Goal: Feedback & Contribution: Submit feedback/report problem

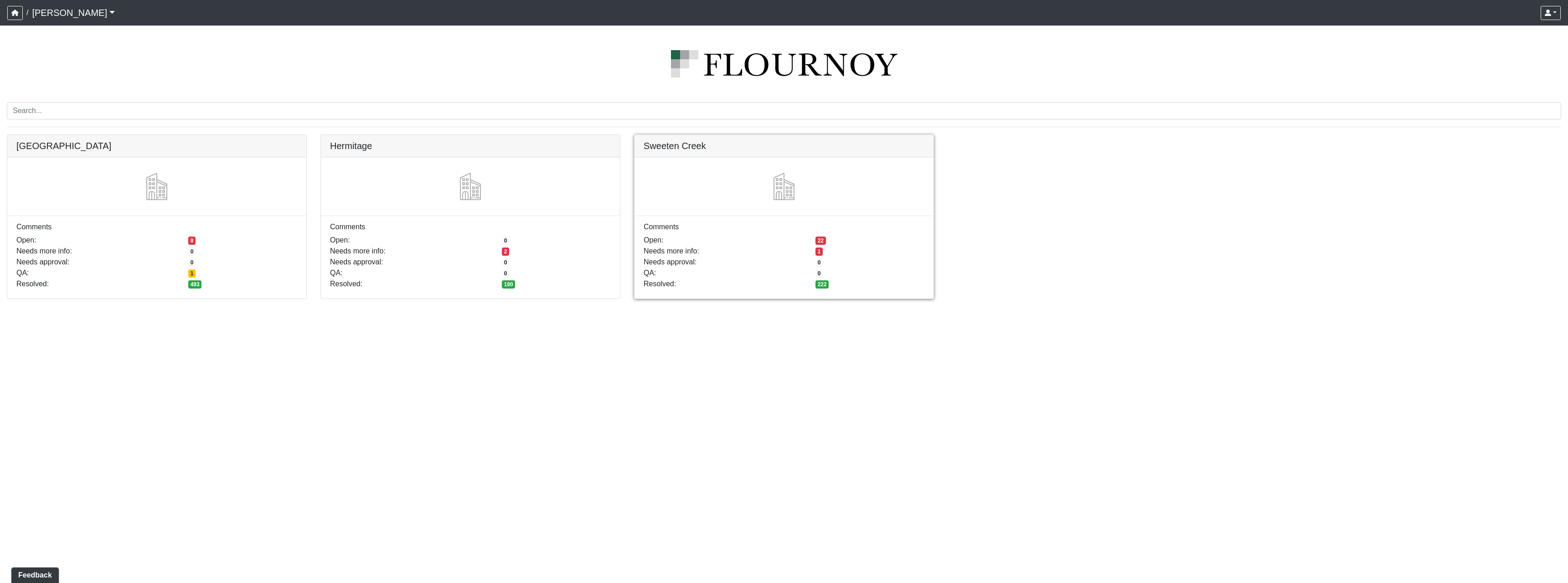
click at [685, 135] on link at bounding box center [784, 135] width 299 height 0
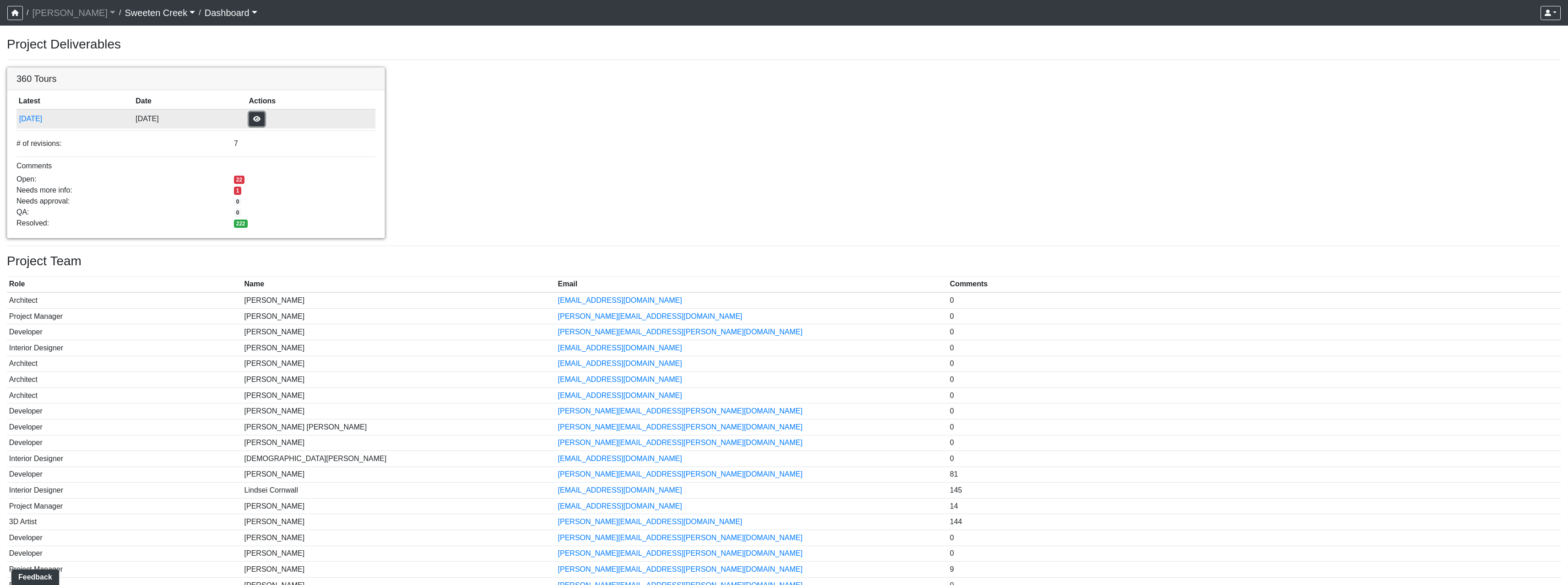
click at [264, 119] on button "button" at bounding box center [257, 119] width 15 height 14
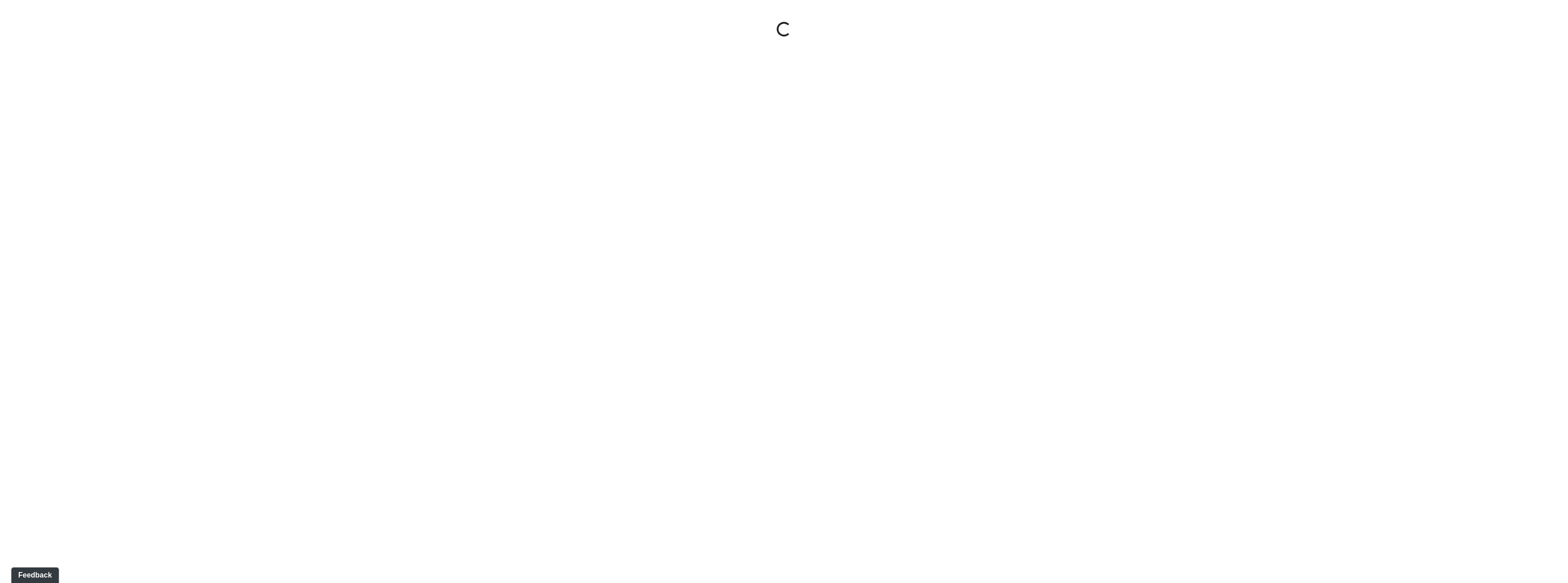
select select "1QVtRjyM1orE5pKiq1FaV1"
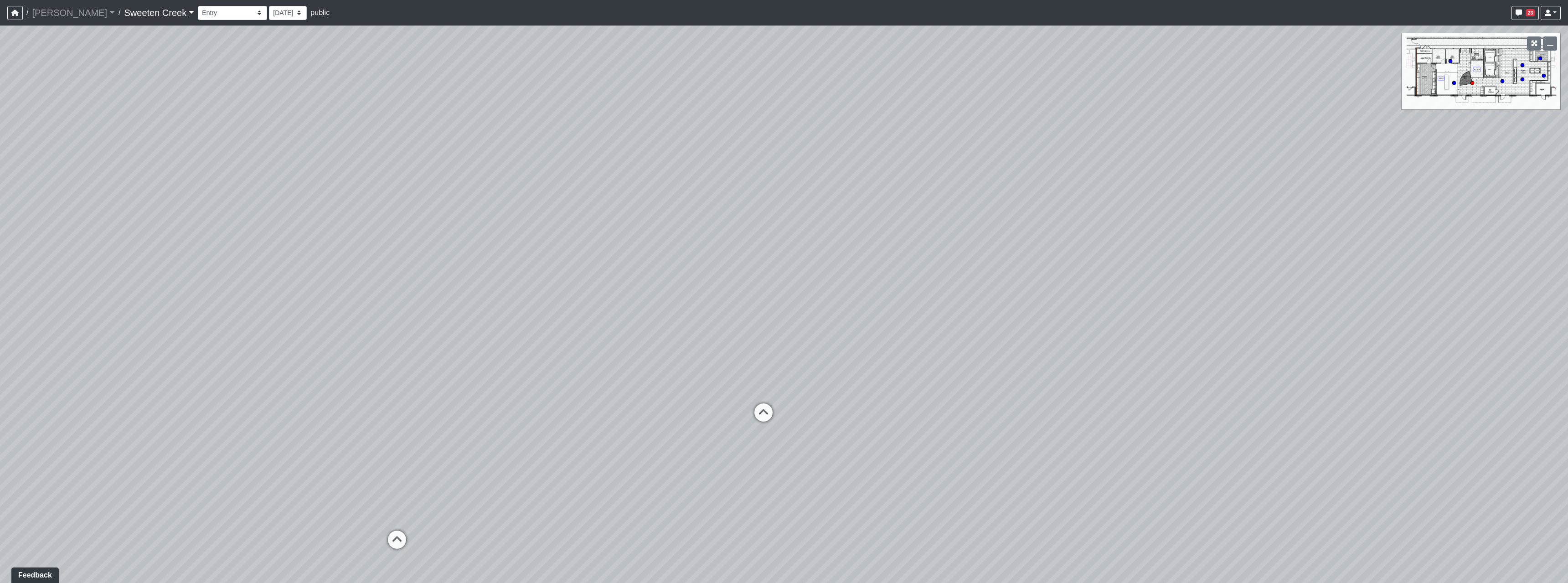
drag, startPoint x: 922, startPoint y: 280, endPoint x: 510, endPoint y: 260, distance: 412.5
click at [510, 260] on div "Loading... Office Loading... Reception Loading... Mailroom - Elevator Lobby Loa…" at bounding box center [784, 304] width 1568 height 558
drag, startPoint x: 885, startPoint y: 275, endPoint x: 770, endPoint y: 289, distance: 115.8
click at [770, 289] on div "Loading... Office Loading... Reception Loading... Mailroom - Elevator Lobby Loa…" at bounding box center [784, 304] width 1568 height 558
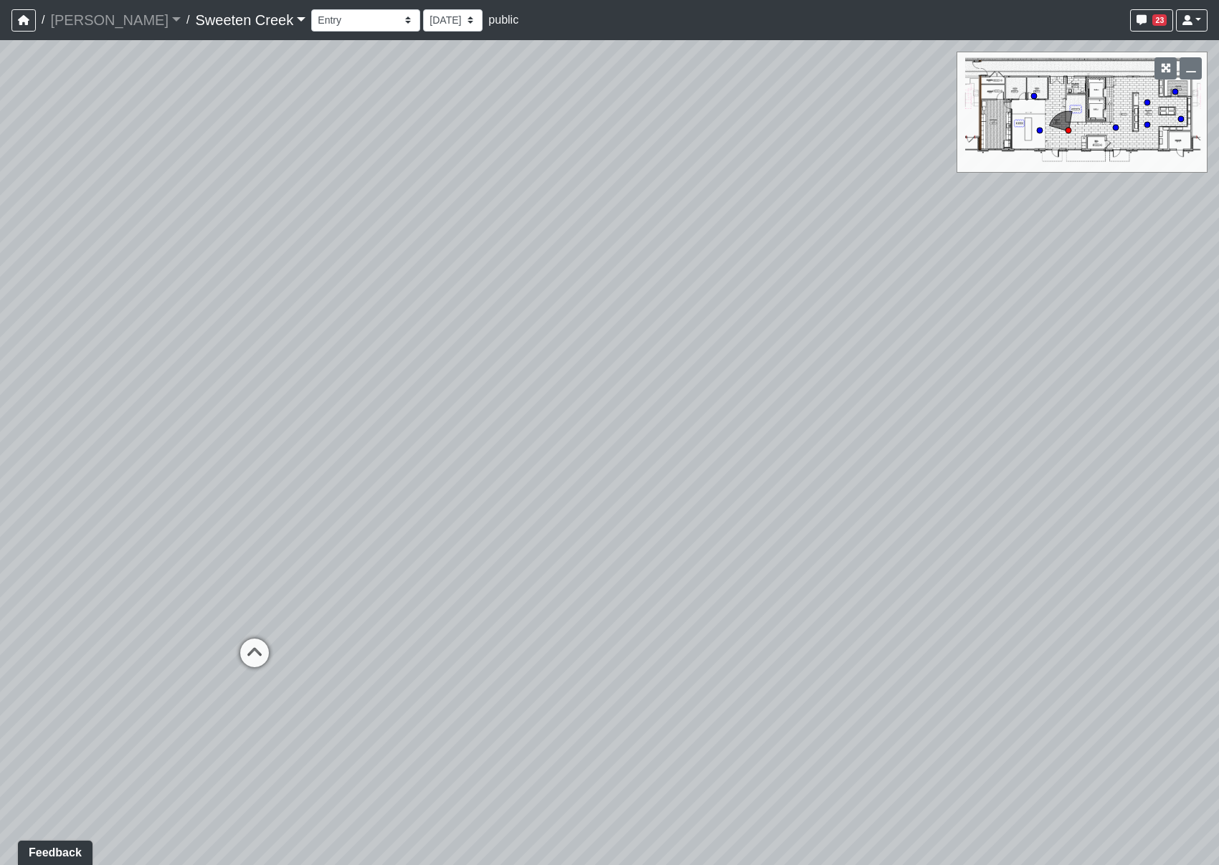
drag, startPoint x: 680, startPoint y: 343, endPoint x: 440, endPoint y: 340, distance: 239.5
click at [440, 340] on div "Loading... Office Loading... Reception Loading... Mailroom - Elevator Lobby Loa…" at bounding box center [609, 452] width 1219 height 825
drag, startPoint x: 520, startPoint y: 408, endPoint x: 215, endPoint y: 400, distance: 304.8
click at [212, 400] on div "Loading... Office Loading... Reception Loading... Mailroom - Elevator Lobby Loa…" at bounding box center [609, 452] width 1219 height 825
drag, startPoint x: 782, startPoint y: 397, endPoint x: 371, endPoint y: 417, distance: 410.6
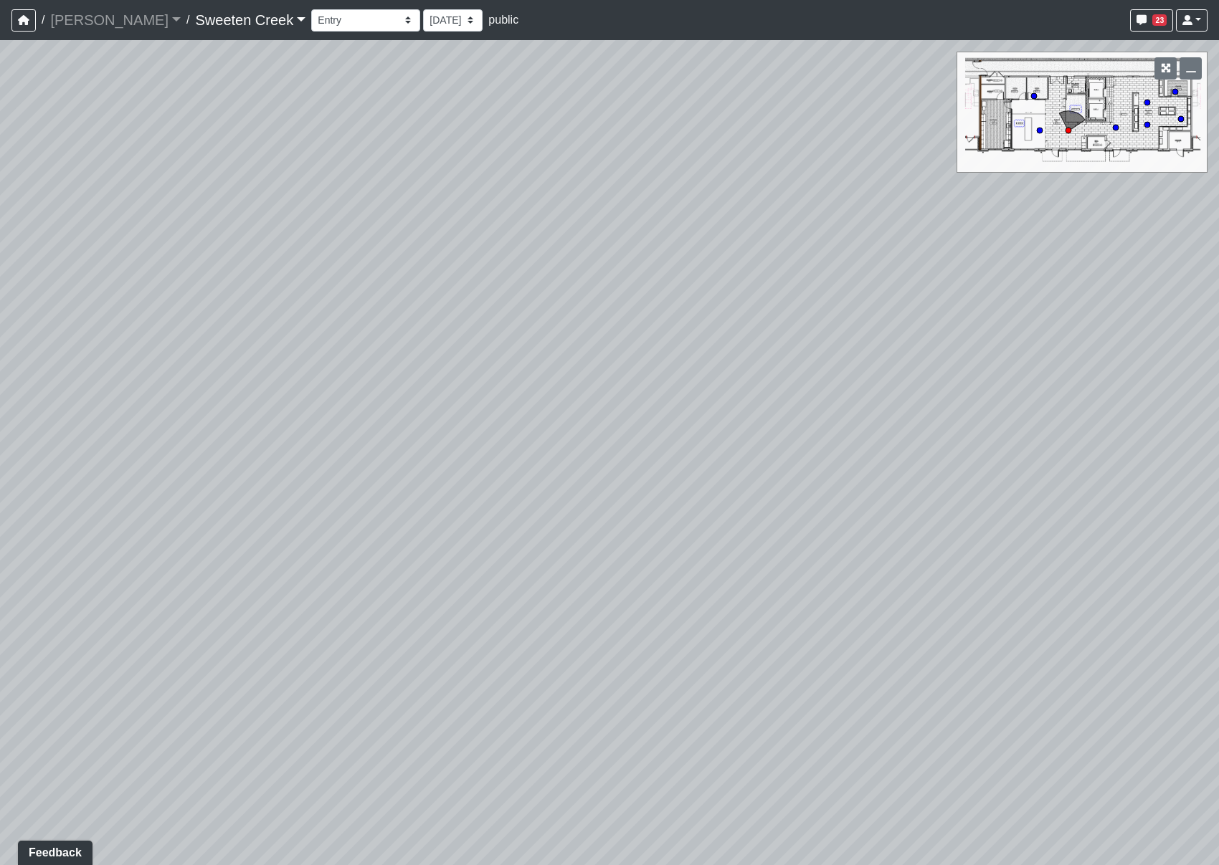
click at [371, 416] on div "Loading... Office Loading... Reception Loading... Mailroom - Elevator Lobby Loa…" at bounding box center [609, 452] width 1219 height 825
drag, startPoint x: 757, startPoint y: 421, endPoint x: 273, endPoint y: 354, distance: 488.6
click at [255, 347] on div "Loading... Office Loading... Reception Loading... Mailroom - Elevator Lobby Loa…" at bounding box center [609, 452] width 1219 height 825
drag, startPoint x: 792, startPoint y: 381, endPoint x: 404, endPoint y: 371, distance: 388.0
click at [386, 366] on div "Loading... Office Loading... Reception Loading... Mailroom - Elevator Lobby Loa…" at bounding box center [609, 452] width 1219 height 825
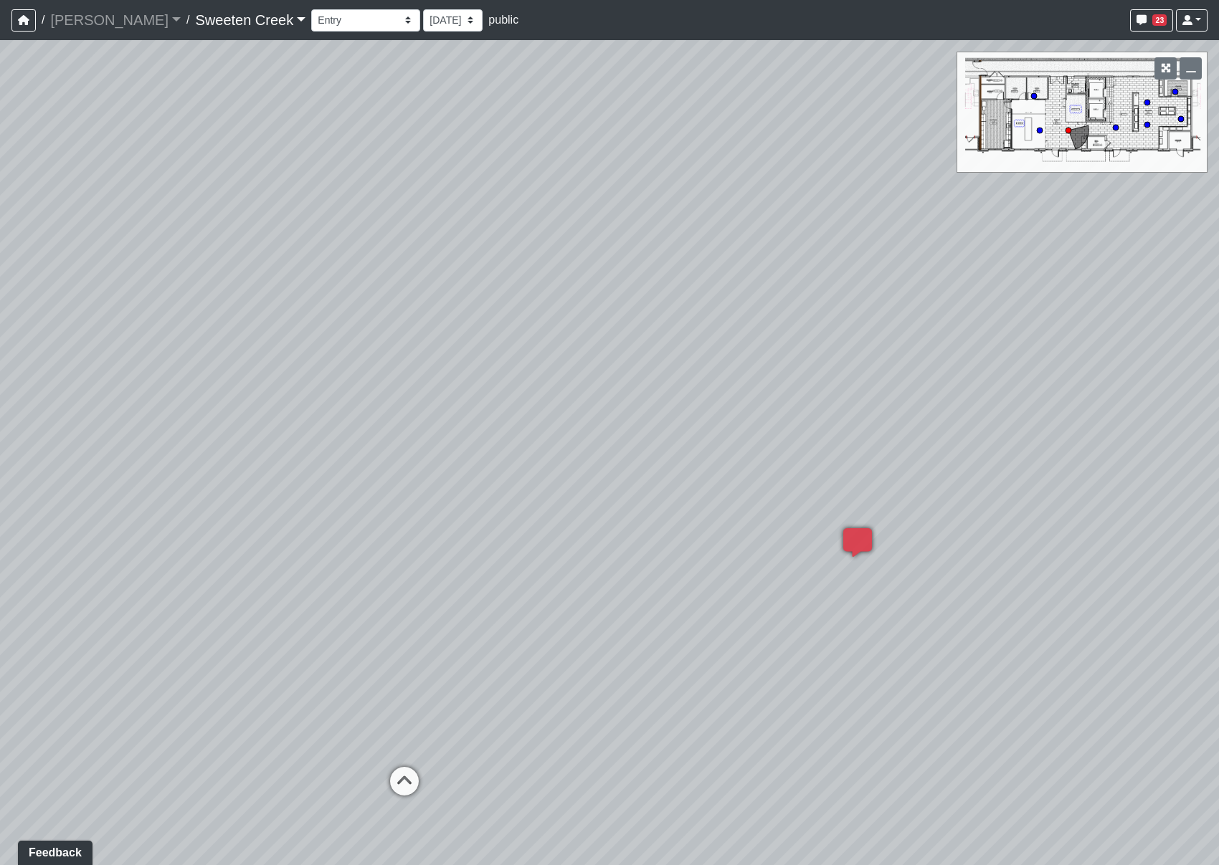
drag, startPoint x: 573, startPoint y: 345, endPoint x: 247, endPoint y: 371, distance: 326.6
click at [247, 371] on div "Loading... Office Loading... Reception Loading... Mailroom - Elevator Lobby Loa…" at bounding box center [609, 452] width 1219 height 825
drag, startPoint x: 535, startPoint y: 428, endPoint x: 351, endPoint y: 415, distance: 184.0
click at [351, 415] on div "Loading... Office Loading... Reception Loading... Mailroom - Elevator Lobby Loa…" at bounding box center [609, 452] width 1219 height 825
drag, startPoint x: 673, startPoint y: 306, endPoint x: 903, endPoint y: 348, distance: 234.7
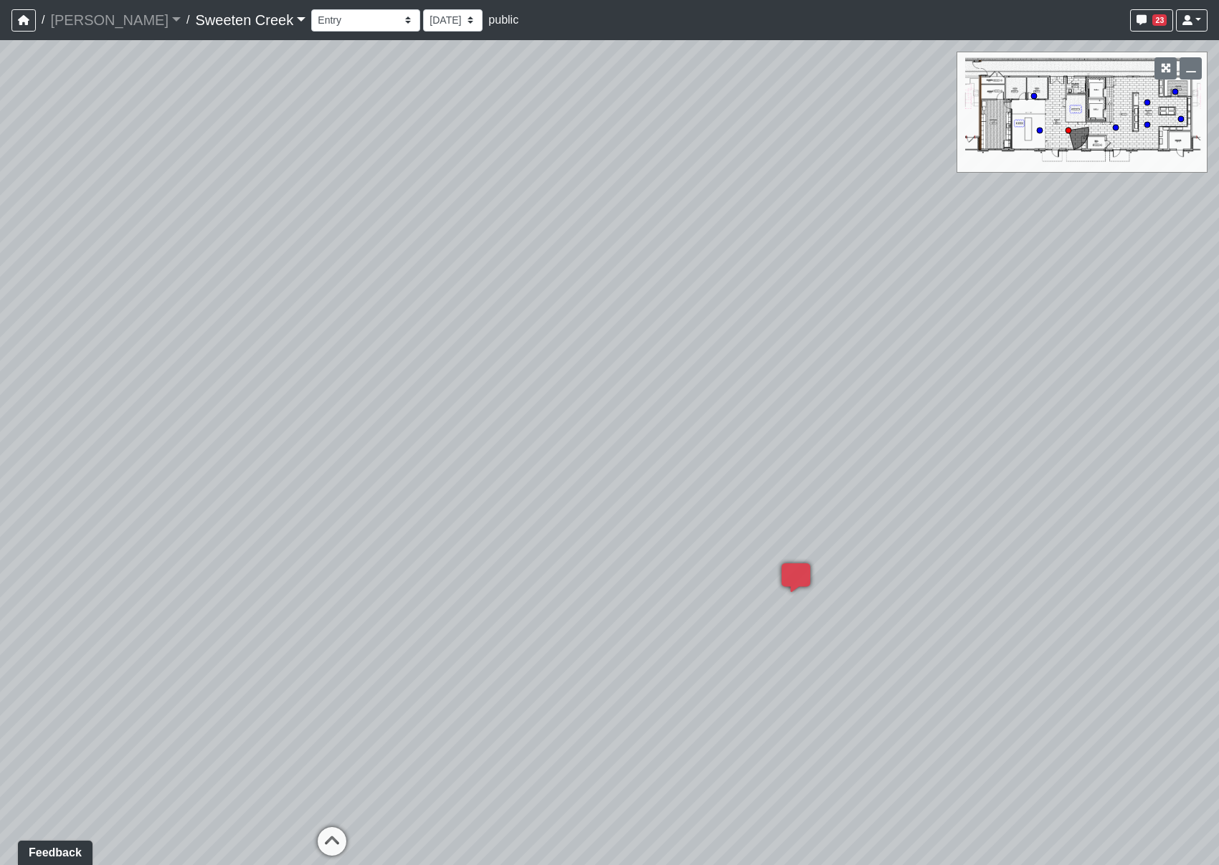
click at [903, 348] on div "Loading... Office Loading... Reception Loading... Mailroom - Elevator Lobby Loa…" at bounding box center [609, 452] width 1219 height 825
click at [313, 550] on li "Add comment" at bounding box center [373, 542] width 185 height 22
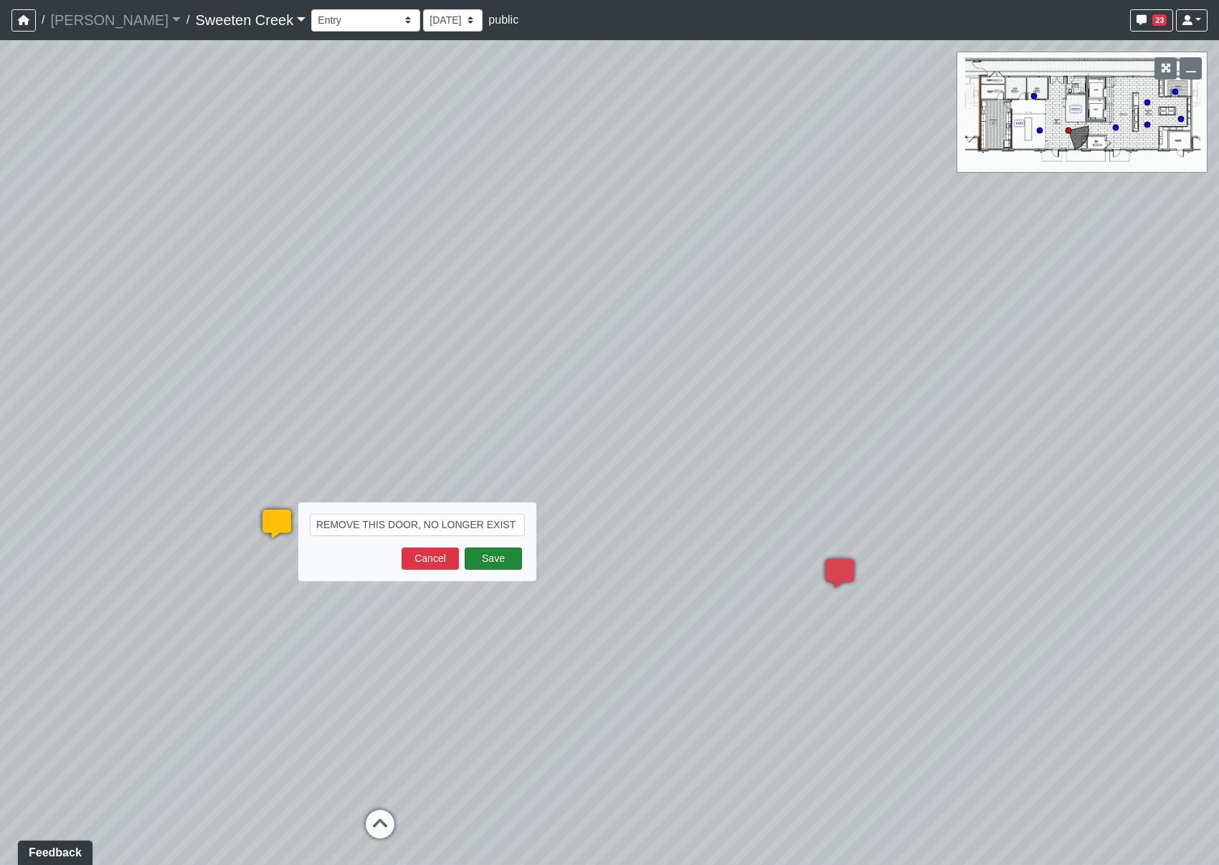
type textarea "REMOVE THIS DOOR, NO LONGER EXIST"
click at [505, 561] on button "Save" at bounding box center [493, 559] width 57 height 22
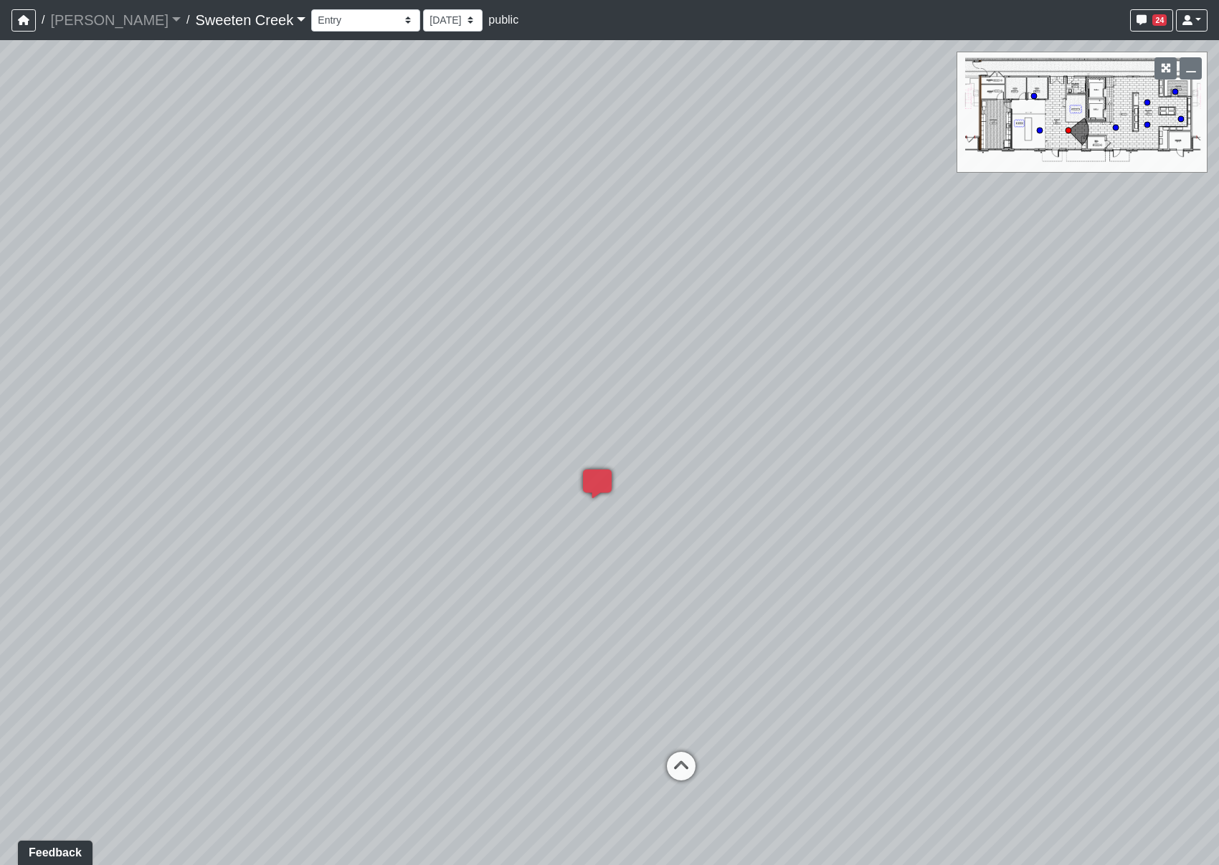
drag, startPoint x: 377, startPoint y: 348, endPoint x: 756, endPoint y: 293, distance: 383.2
click at [755, 296] on div "Loading... Office Loading... Reception Loading... Mailroom - Elevator Lobby Loa…" at bounding box center [609, 452] width 1219 height 825
click at [692, 749] on icon at bounding box center [687, 753] width 43 height 43
drag, startPoint x: 404, startPoint y: 374, endPoint x: 916, endPoint y: 425, distance: 513.8
click at [916, 425] on div "Loading... Office Loading... Reception Loading... Mailroom - Elevator Lobby Loa…" at bounding box center [609, 452] width 1219 height 825
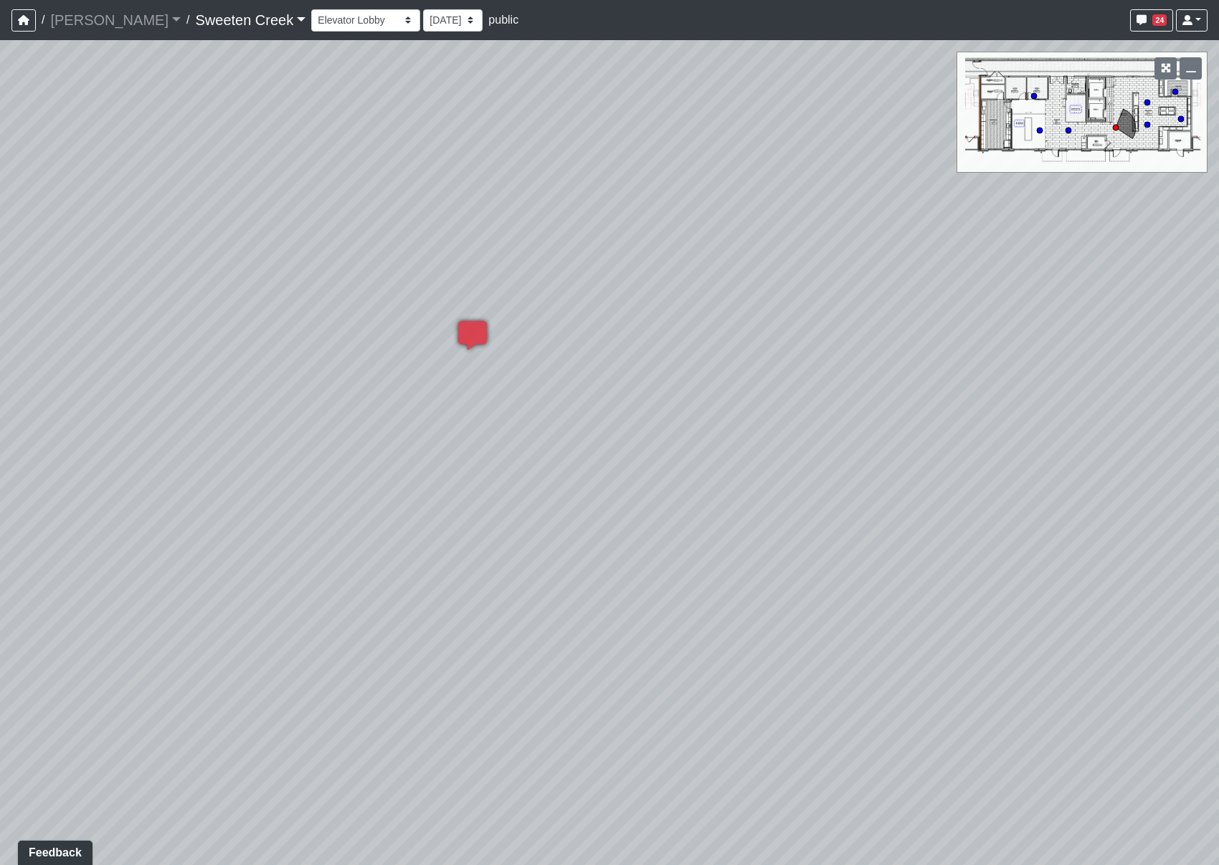
drag, startPoint x: 840, startPoint y: 453, endPoint x: 669, endPoint y: 447, distance: 170.8
click at [669, 447] on div "Loading... Office Loading... Reception Loading... Mailroom - Elevator Lobby Loa…" at bounding box center [609, 452] width 1219 height 825
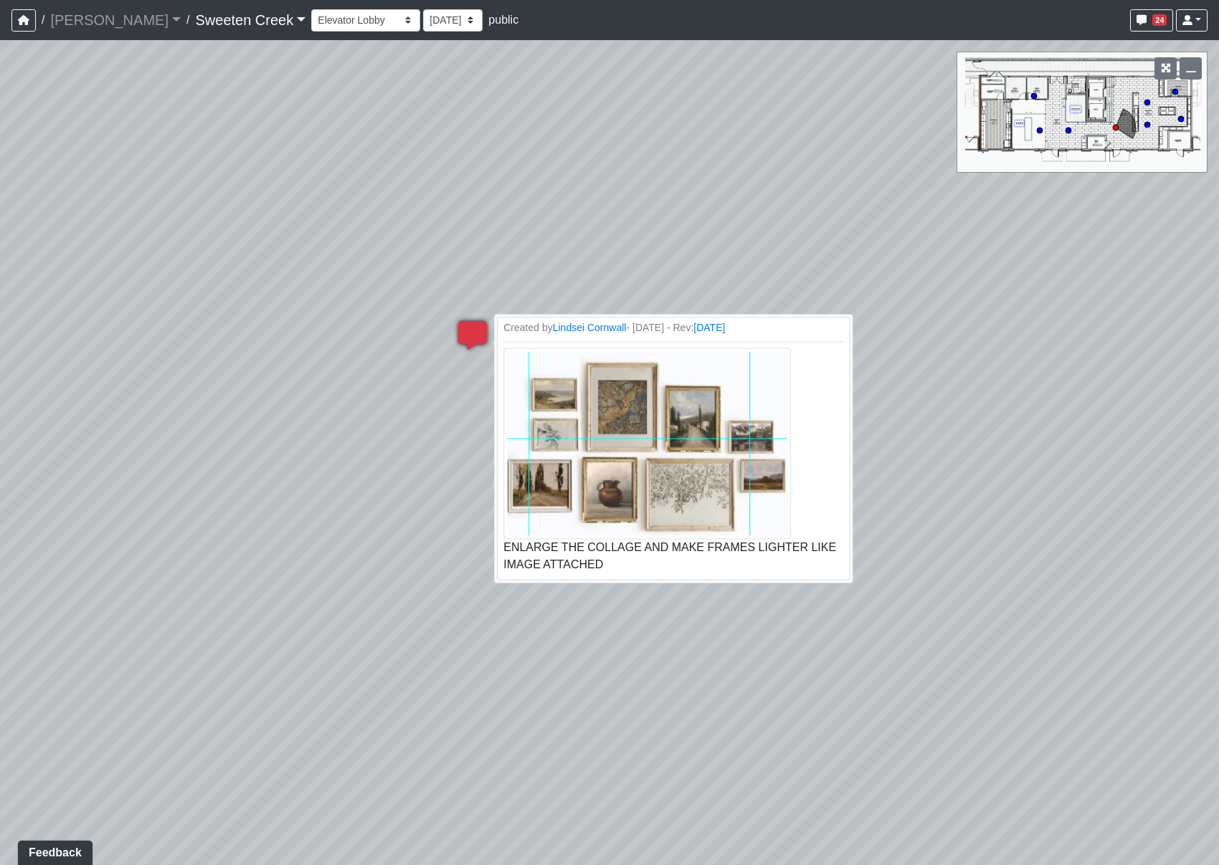
click at [478, 337] on icon at bounding box center [472, 342] width 43 height 43
click at [597, 432] on img at bounding box center [647, 443] width 292 height 194
click at [584, 501] on img at bounding box center [647, 443] width 292 height 194
click at [468, 250] on div "Loading... Office Loading... Reception Loading... Mailroom - Elevator Lobby Loa…" at bounding box center [609, 452] width 1219 height 825
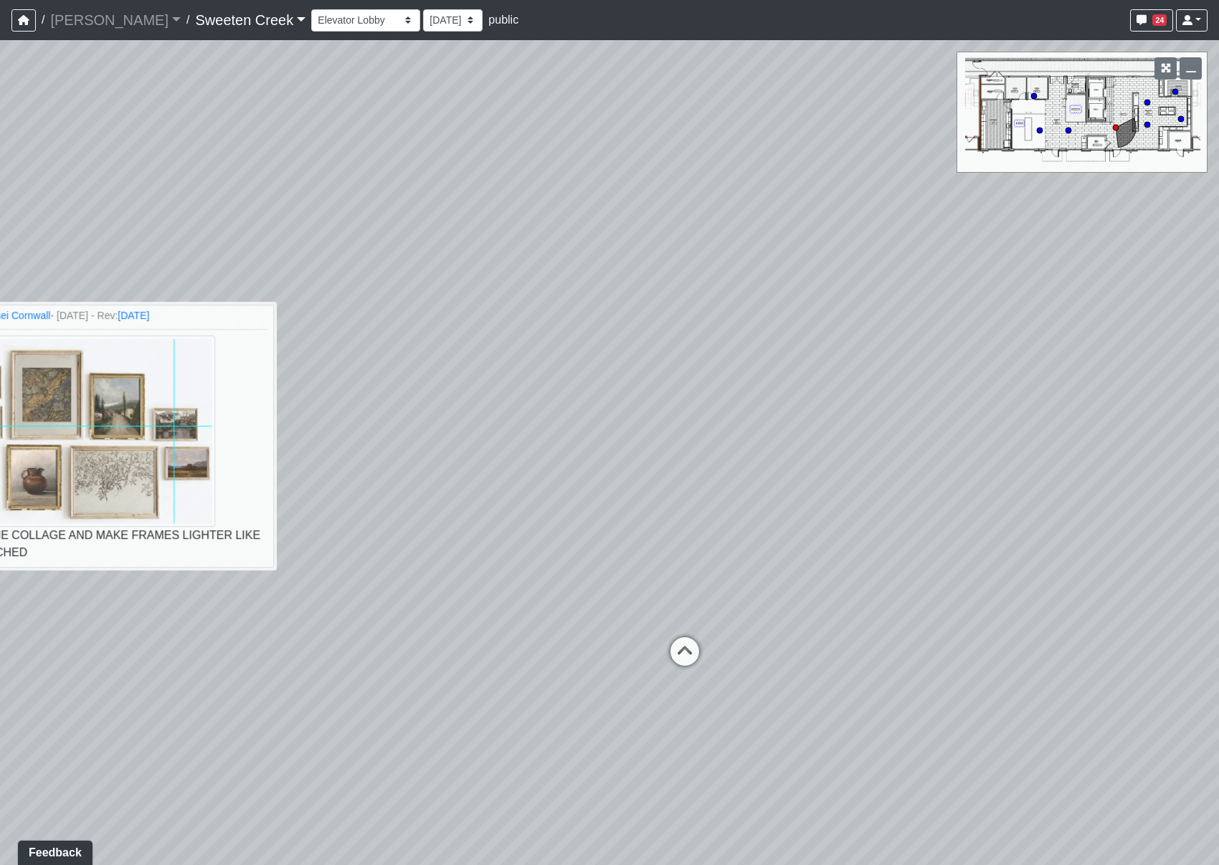
drag, startPoint x: 779, startPoint y: 196, endPoint x: 252, endPoint y: 265, distance: 531.5
click at [252, 265] on div "Loading... Office Loading... Reception Loading... Mailroom - Elevator Lobby Loa…" at bounding box center [609, 452] width 1219 height 825
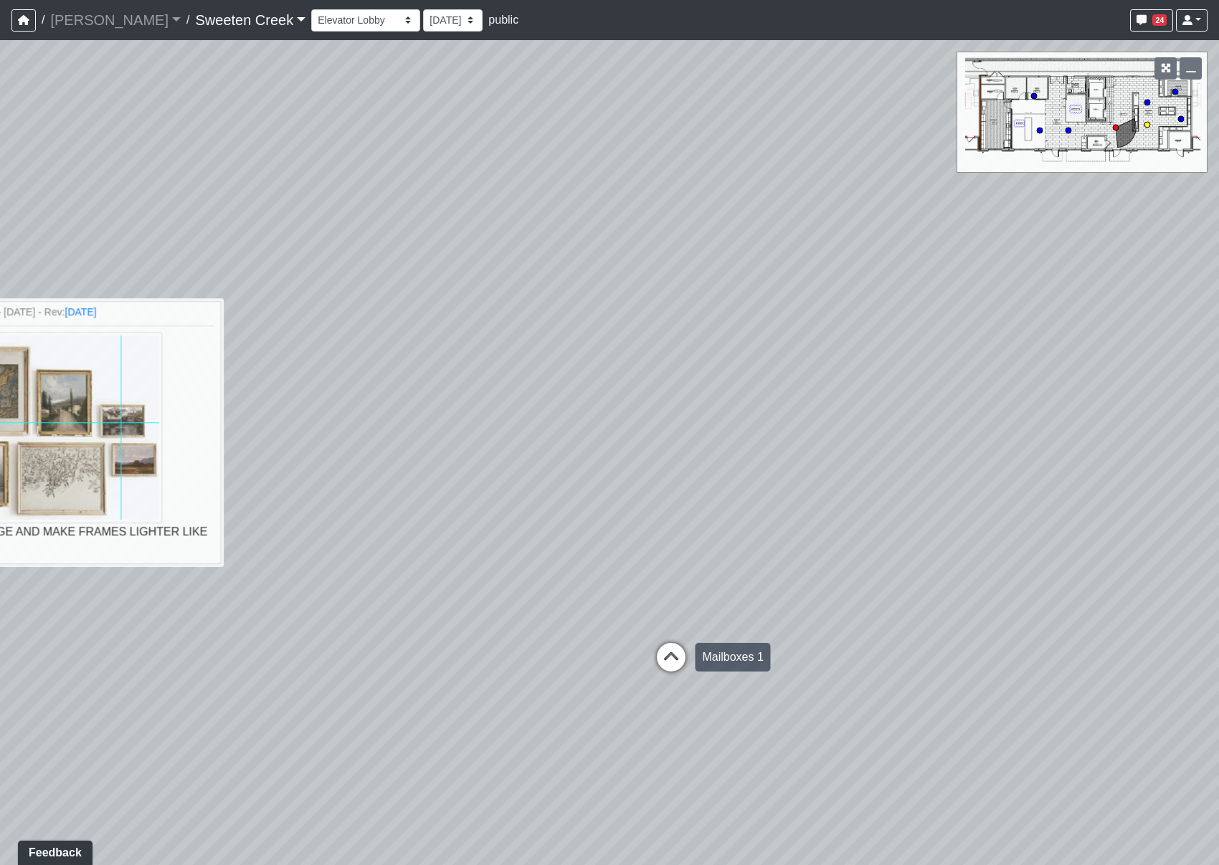
click at [666, 653] on icon at bounding box center [671, 664] width 43 height 43
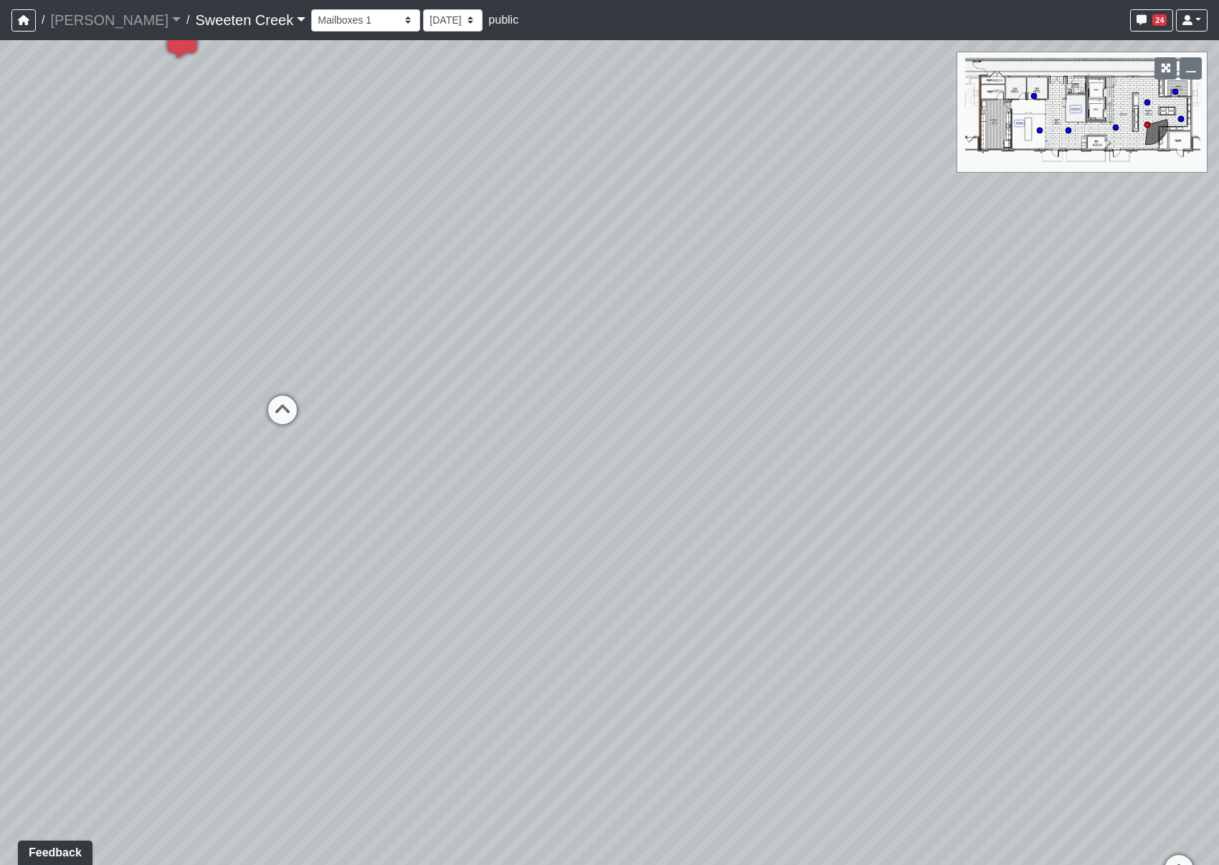
drag, startPoint x: 422, startPoint y: 542, endPoint x: 280, endPoint y: 462, distance: 163.1
click at [280, 462] on div "Loading... Office Loading... Reception Loading... Mailroom - Elevator Lobby Loa…" at bounding box center [609, 452] width 1219 height 825
drag, startPoint x: 627, startPoint y: 453, endPoint x: 85, endPoint y: 482, distance: 542.8
click at [85, 482] on div "Loading... Office Loading... Reception Loading... Mailroom - Elevator Lobby Loa…" at bounding box center [609, 452] width 1219 height 825
drag, startPoint x: 570, startPoint y: 306, endPoint x: 49, endPoint y: 348, distance: 522.9
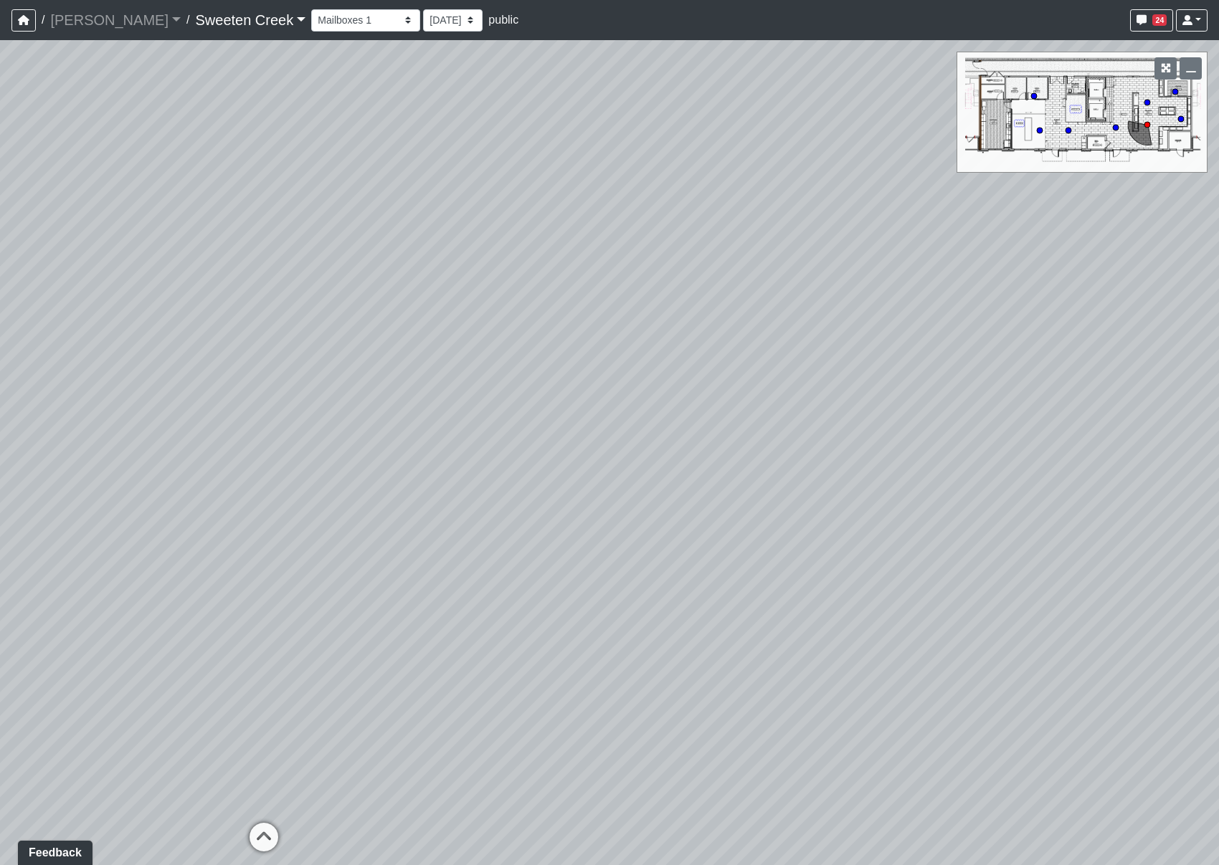
click at [49, 348] on div "Loading... Office Loading... Reception Loading... Mailroom - Elevator Lobby Loa…" at bounding box center [609, 452] width 1219 height 825
drag, startPoint x: 232, startPoint y: 407, endPoint x: 860, endPoint y: 375, distance: 629.7
click at [860, 375] on div "Loading... Office Loading... Reception Loading... Mailroom - Elevator Lobby Loa…" at bounding box center [609, 452] width 1219 height 825
drag, startPoint x: 200, startPoint y: 402, endPoint x: 874, endPoint y: 387, distance: 674.2
click at [874, 387] on div "Loading... Office Loading... Reception Loading... Mailroom - Elevator Lobby Loa…" at bounding box center [609, 452] width 1219 height 825
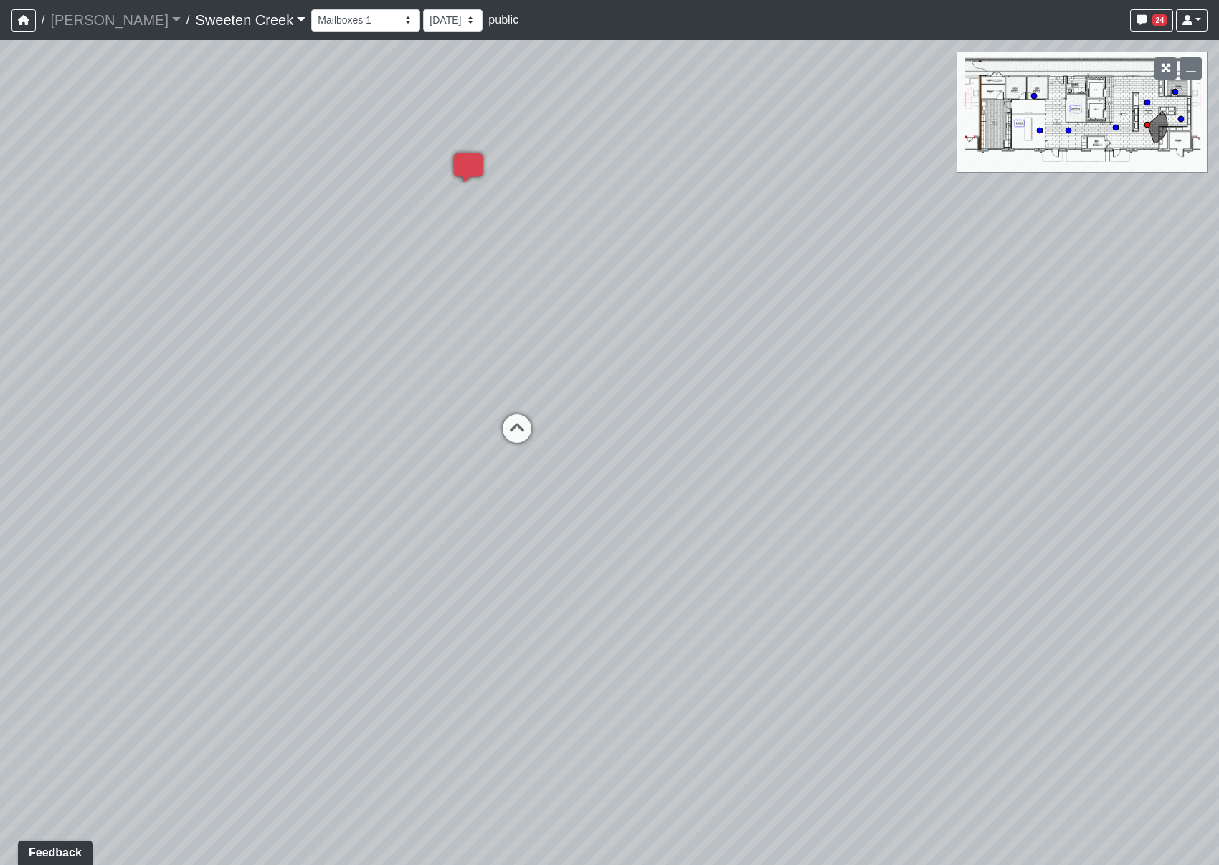
drag, startPoint x: 442, startPoint y: 460, endPoint x: 1007, endPoint y: 455, distance: 565.8
click at [1007, 455] on div "Loading... Office Loading... Reception Loading... Mailroom - Elevator Lobby Loa…" at bounding box center [609, 452] width 1219 height 825
drag, startPoint x: 381, startPoint y: 414, endPoint x: 845, endPoint y: 404, distance: 464.0
click at [844, 405] on div "Loading... Office Loading... Reception Loading... Mailroom - Elevator Lobby Loa…" at bounding box center [609, 452] width 1219 height 825
drag, startPoint x: 427, startPoint y: 394, endPoint x: 695, endPoint y: 435, distance: 271.2
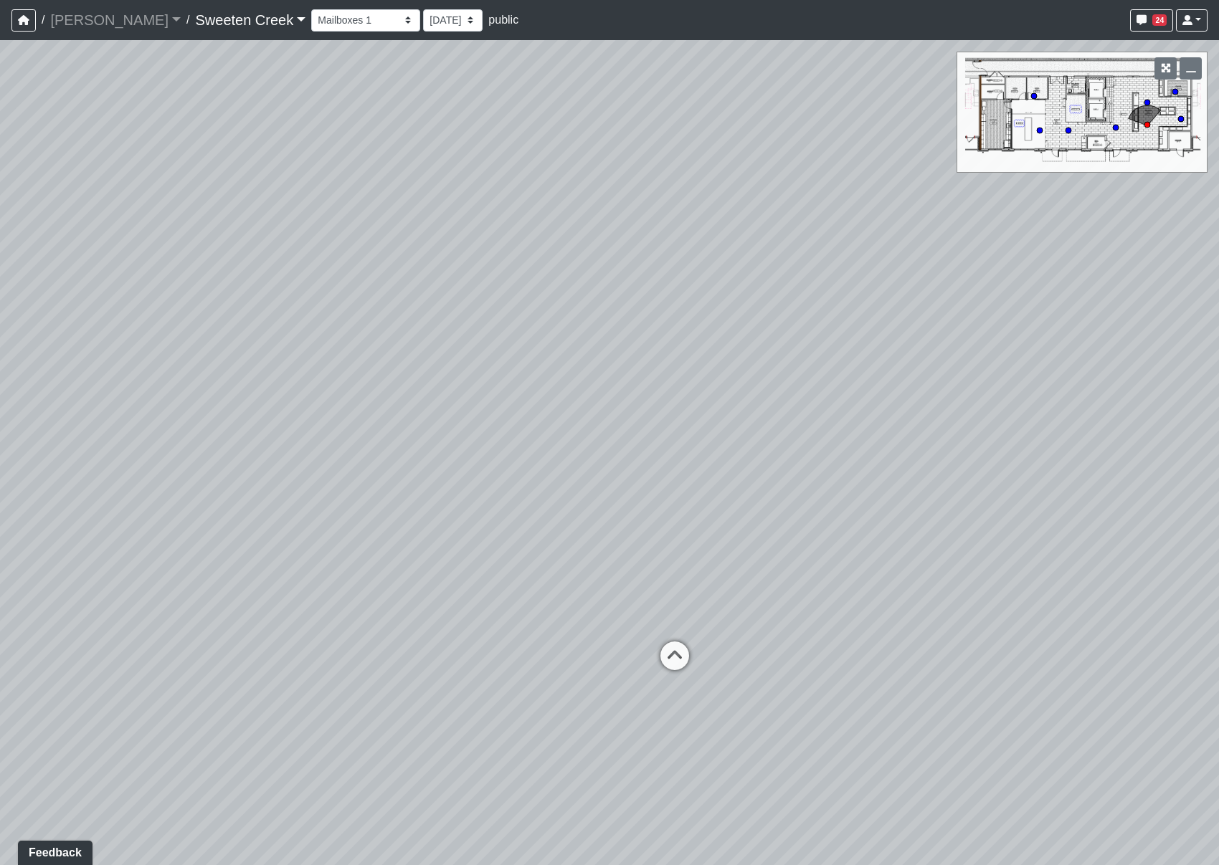
click at [695, 435] on div "Loading... Office Loading... Reception Loading... Mailroom - Elevator Lobby Loa…" at bounding box center [609, 452] width 1219 height 825
drag, startPoint x: 483, startPoint y: 388, endPoint x: 969, endPoint y: 377, distance: 485.6
click at [969, 377] on div "Loading... Office Loading... Reception Loading... Mailroom - Elevator Lobby Loa…" at bounding box center [609, 452] width 1219 height 825
drag, startPoint x: 424, startPoint y: 343, endPoint x: 835, endPoint y: 375, distance: 412.8
click at [835, 375] on div "Loading... Office Loading... Reception Loading... Mailroom - Elevator Lobby Loa…" at bounding box center [609, 452] width 1219 height 825
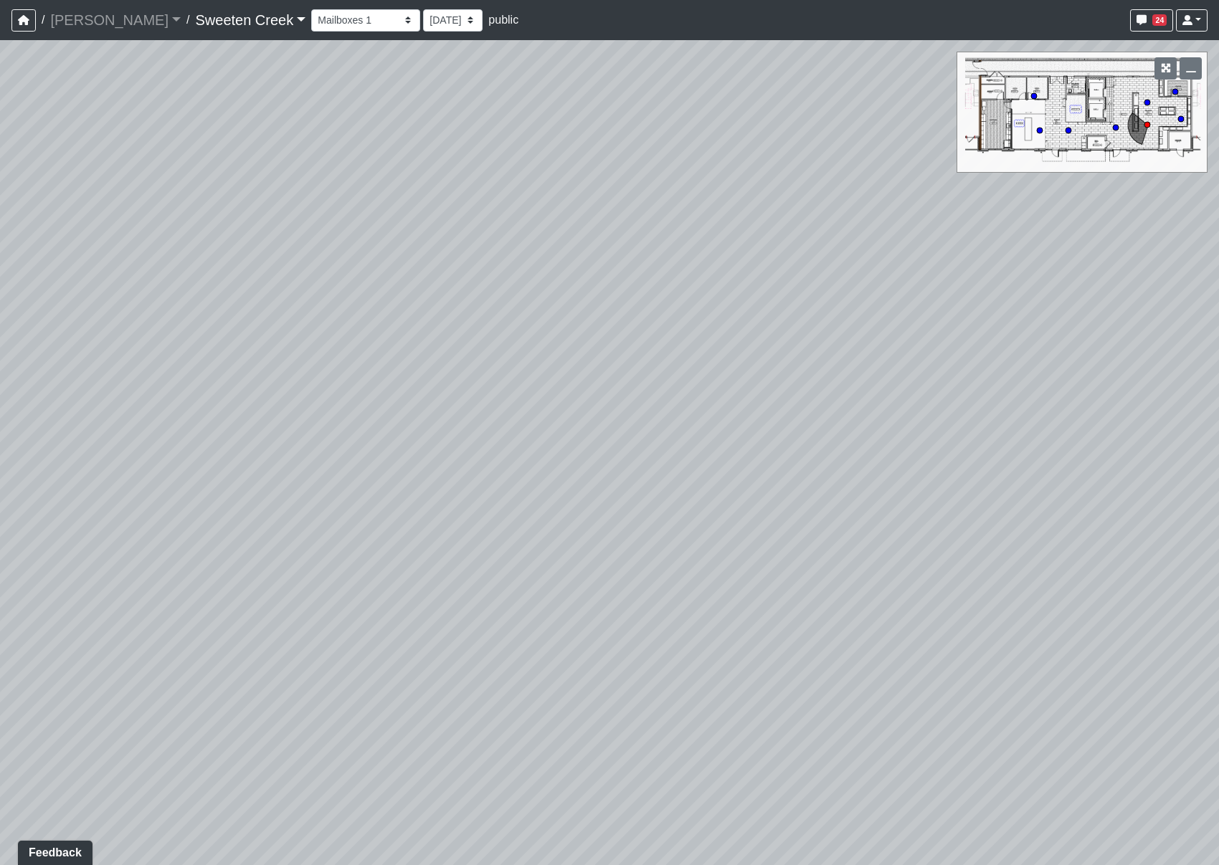
drag, startPoint x: 290, startPoint y: 553, endPoint x: 341, endPoint y: 465, distance: 102.2
click at [341, 465] on div "Loading... Office Loading... Reception Loading... Mailroom - Elevator Lobby Loa…" at bounding box center [609, 452] width 1219 height 825
click at [348, 21] on select "Bistro Fitness - Hobby Booth Seating Counter Dining Dining 2 Elevators Elevator…" at bounding box center [365, 20] width 109 height 22
click at [311, 9] on select "Bistro Fitness - Hobby Booth Seating Counter Dining Dining 2 Elevators Elevator…" at bounding box center [365, 20] width 109 height 22
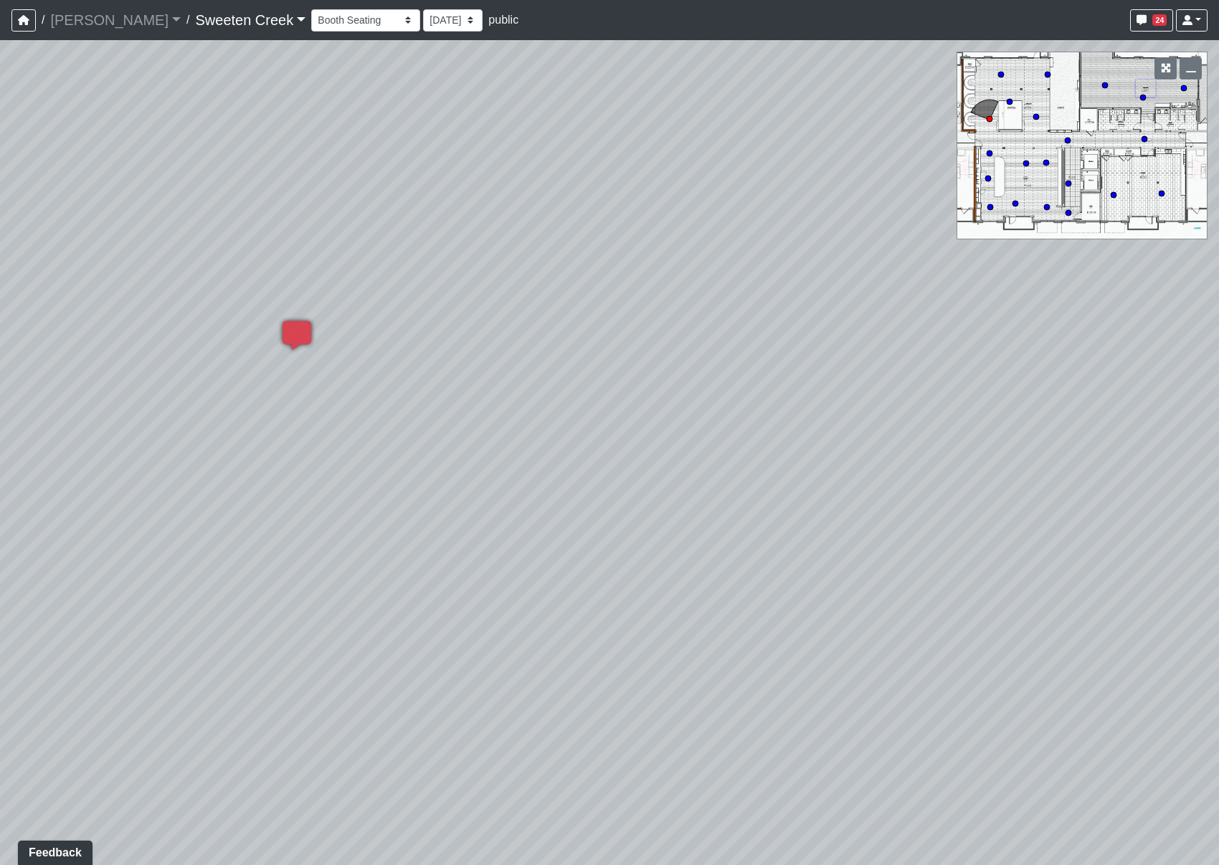
drag, startPoint x: 609, startPoint y: 239, endPoint x: 184, endPoint y: 224, distance: 424.8
click at [184, 224] on div "Loading... Office Loading... Reception Loading... Mailroom - Elevator Lobby Loa…" at bounding box center [609, 452] width 1219 height 825
drag, startPoint x: 608, startPoint y: 335, endPoint x: 129, endPoint y: 291, distance: 481.0
click at [129, 291] on div "Loading... Office Loading... Reception Loading... Mailroom - Elevator Lobby Loa…" at bounding box center [609, 452] width 1219 height 825
drag, startPoint x: 663, startPoint y: 275, endPoint x: 183, endPoint y: 309, distance: 481.6
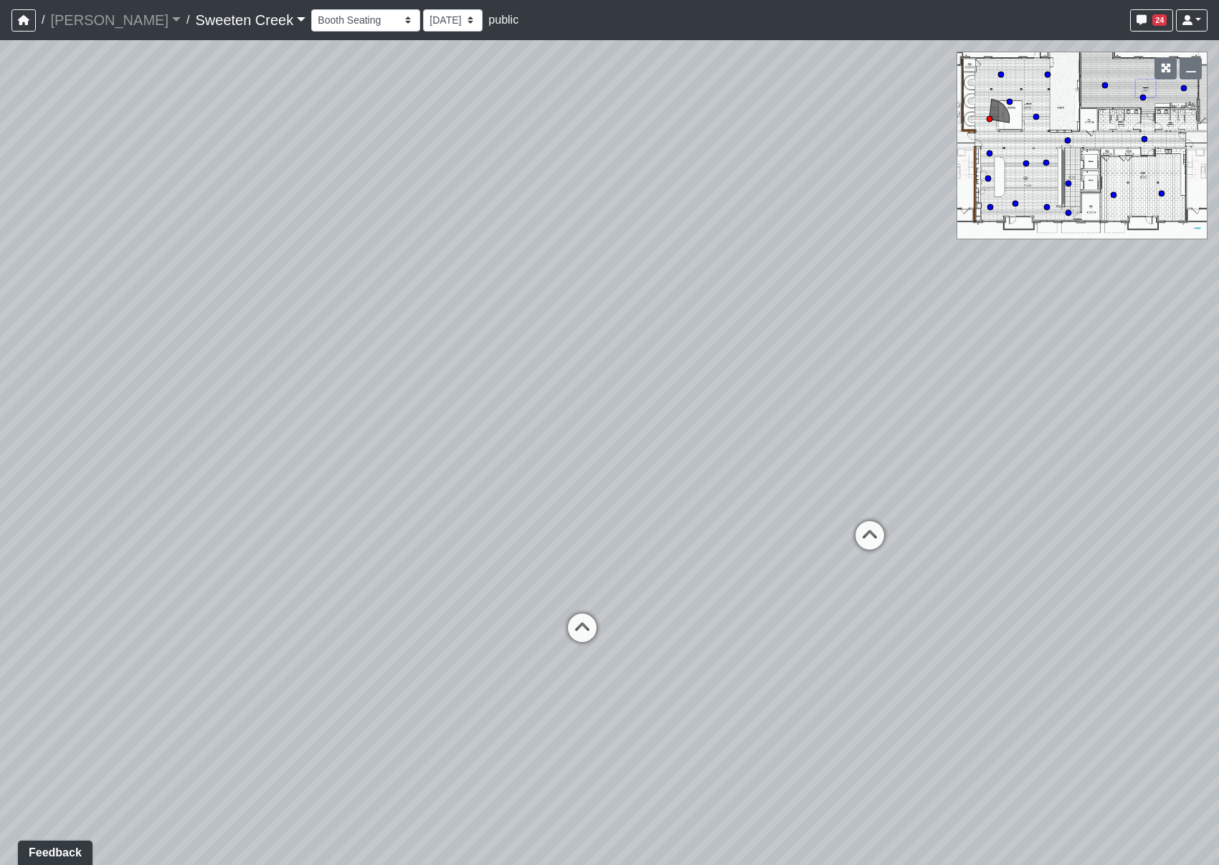
click at [183, 309] on div "Loading... Office Loading... Reception Loading... Mailroom - Elevator Lobby Loa…" at bounding box center [609, 452] width 1219 height 825
drag, startPoint x: 602, startPoint y: 318, endPoint x: 316, endPoint y: 309, distance: 286.3
click at [316, 309] on div "Loading... Office Loading... Reception Loading... Mailroom - Elevator Lobby Loa…" at bounding box center [609, 452] width 1219 height 825
click at [583, 520] on icon at bounding box center [577, 526] width 43 height 43
select select "raVzk1y6XXPNXD5Ty464Hh"
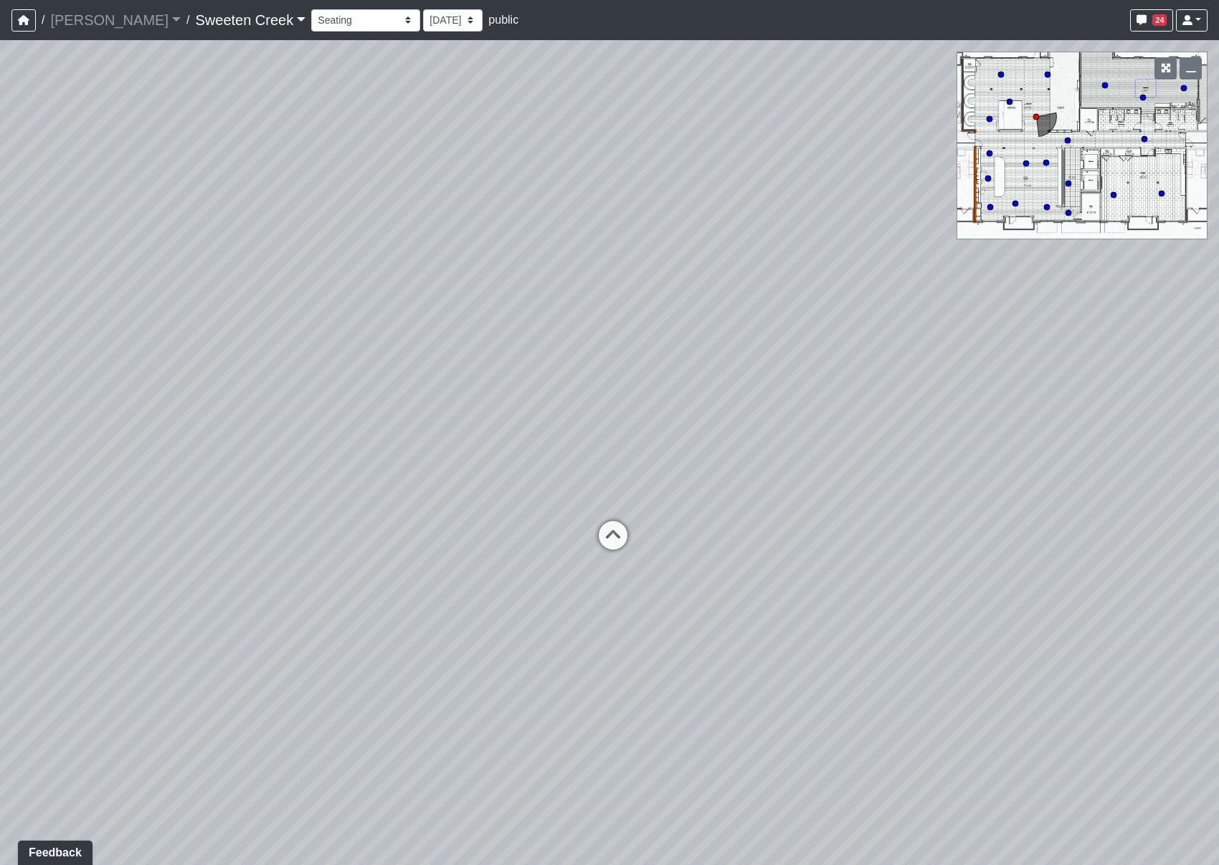
drag, startPoint x: 833, startPoint y: 337, endPoint x: 212, endPoint y: 317, distance: 621.3
click at [212, 317] on div "Loading... Office Loading... Reception Loading... Mailroom - Elevator Lobby Loa…" at bounding box center [609, 452] width 1219 height 825
drag, startPoint x: 643, startPoint y: 346, endPoint x: 120, endPoint y: 336, distance: 522.8
click at [120, 336] on div "Loading... Office Loading... Reception Loading... Mailroom - Elevator Lobby Loa…" at bounding box center [609, 452] width 1219 height 825
drag, startPoint x: 976, startPoint y: 416, endPoint x: 594, endPoint y: 423, distance: 382.2
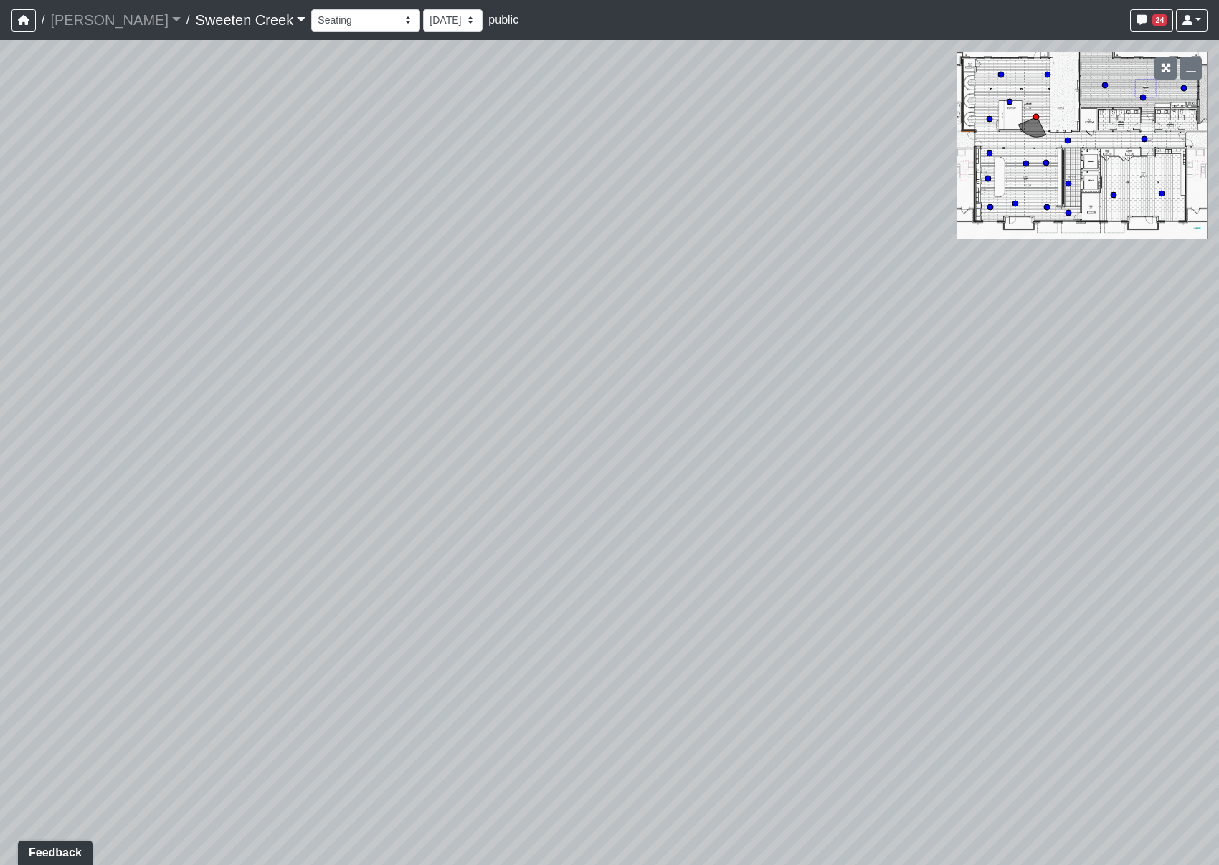
click at [594, 423] on div "Loading... Office Loading... Reception Loading... Mailroom - Elevator Lobby Loa…" at bounding box center [609, 452] width 1219 height 825
drag, startPoint x: 705, startPoint y: 402, endPoint x: 240, endPoint y: 438, distance: 466.1
click at [240, 438] on div "Loading... Office Loading... Reception Loading... Mailroom - Elevator Lobby Loa…" at bounding box center [609, 452] width 1219 height 825
drag, startPoint x: 764, startPoint y: 473, endPoint x: 141, endPoint y: 463, distance: 622.5
click at [141, 462] on div "Loading... Office Loading... Reception Loading... Mailroom - Elevator Lobby Loa…" at bounding box center [609, 452] width 1219 height 825
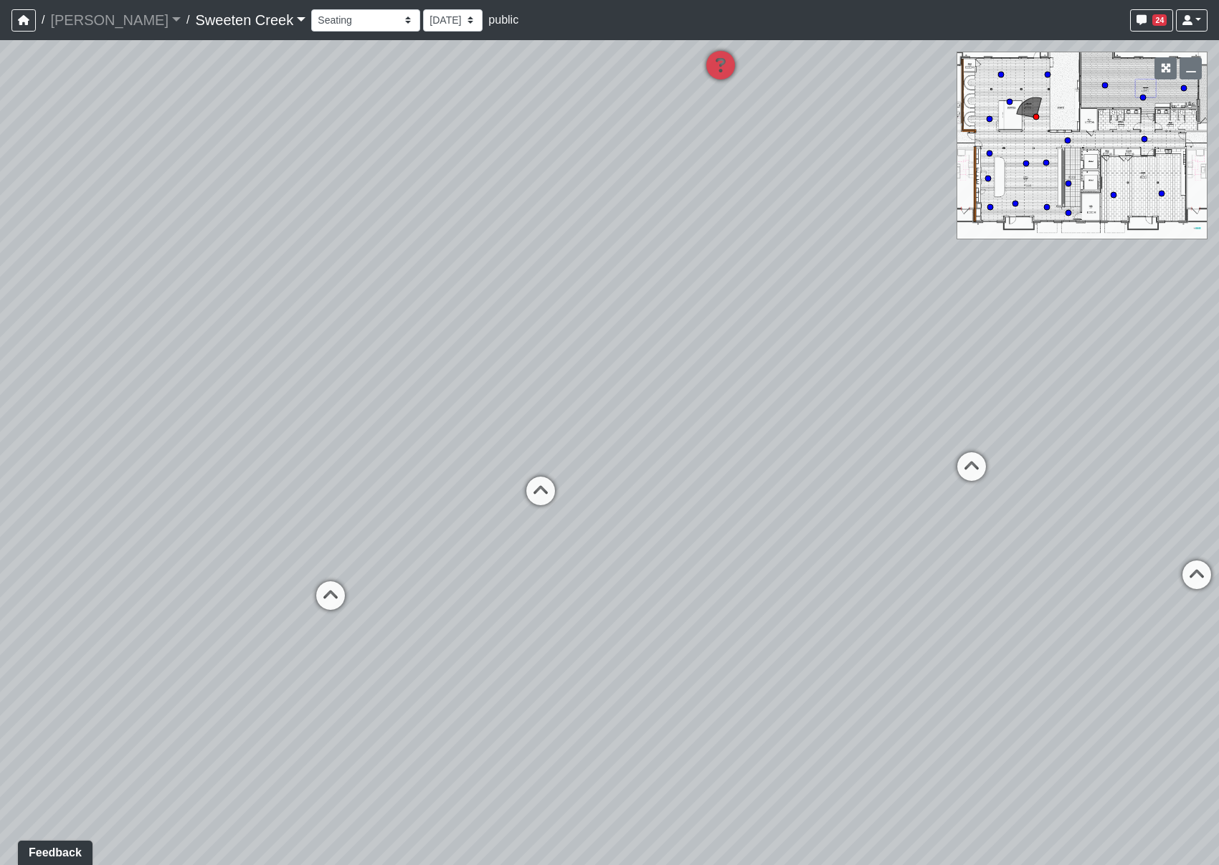
drag, startPoint x: 718, startPoint y: 469, endPoint x: 191, endPoint y: 447, distance: 526.8
click at [160, 440] on div "Loading... Office Loading... Reception Loading... Mailroom - Elevator Lobby Loa…" at bounding box center [609, 452] width 1219 height 825
drag, startPoint x: 797, startPoint y: 420, endPoint x: 181, endPoint y: 428, distance: 616.7
click at [181, 428] on div "Loading... Office Loading... Reception Loading... Mailroom - Elevator Lobby Loa…" at bounding box center [609, 452] width 1219 height 825
drag, startPoint x: 845, startPoint y: 442, endPoint x: 782, endPoint y: 451, distance: 64.4
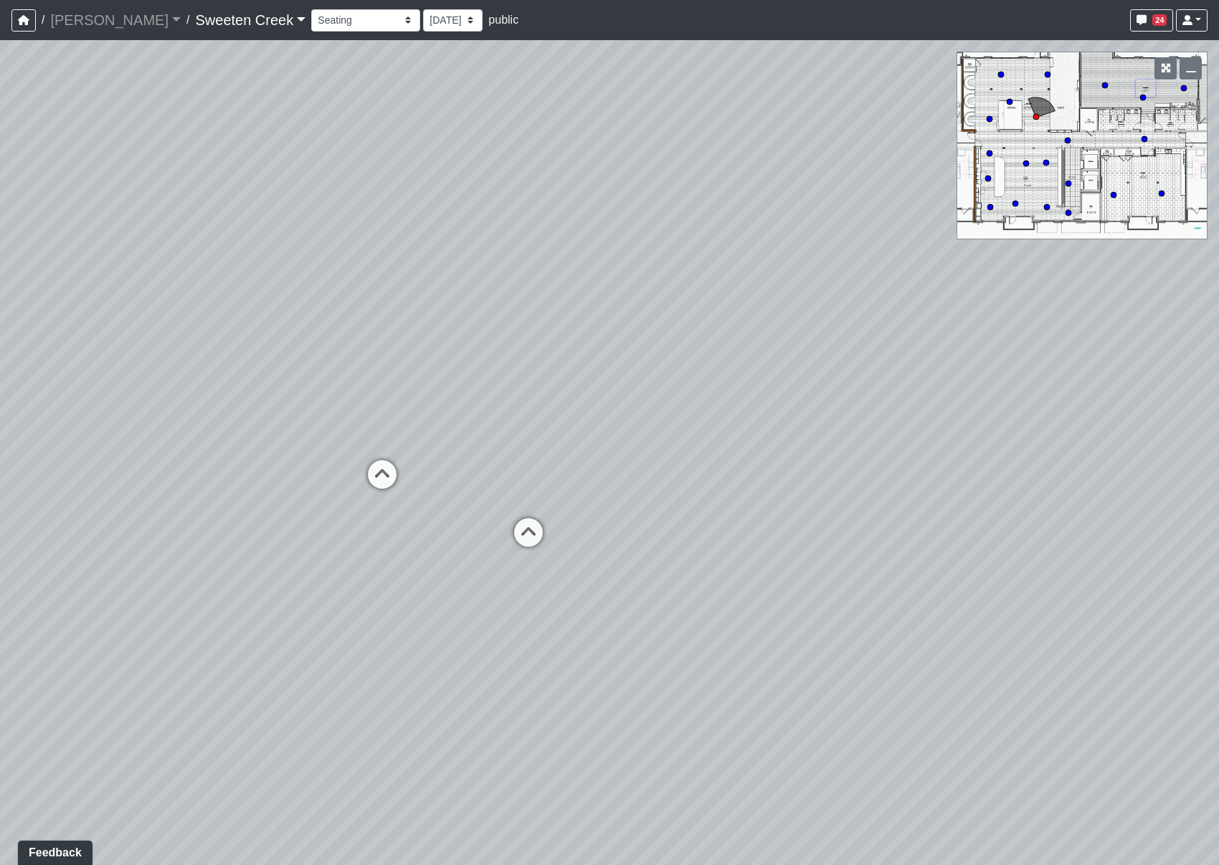
click at [782, 451] on div "Loading... Office Loading... Reception Loading... Mailroom - Elevator Lobby Loa…" at bounding box center [609, 452] width 1219 height 825
drag, startPoint x: 868, startPoint y: 375, endPoint x: 643, endPoint y: 392, distance: 225.0
click at [643, 392] on div "Loading... Office Loading... Reception Loading... Mailroom - Elevator Lobby Loa…" at bounding box center [609, 452] width 1219 height 825
